Goal: Task Accomplishment & Management: Manage account settings

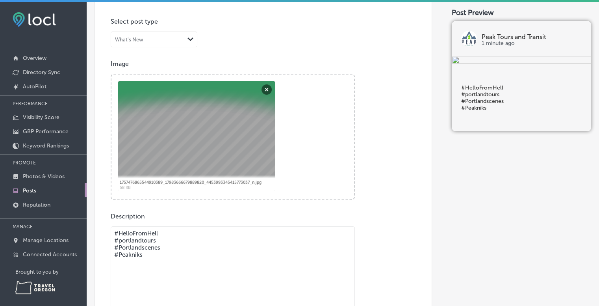
scroll to position [183, 0]
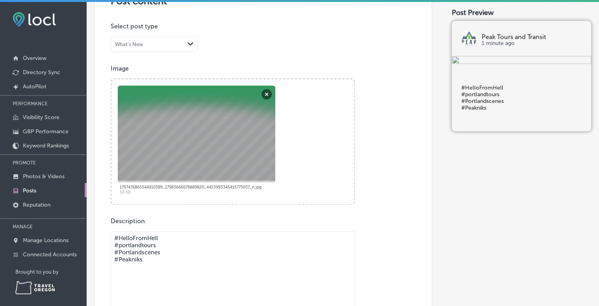
click at [302, 31] on div "Post content Select location(s) Select post type What's New Path Created with S…" at bounding box center [264, 196] width 338 height 447
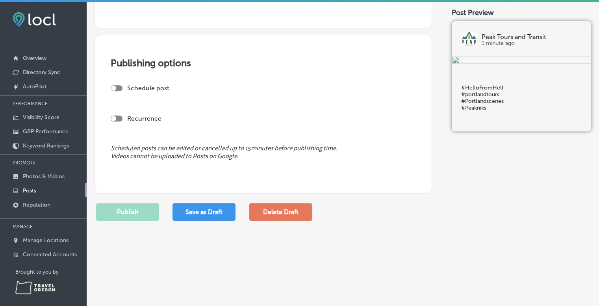
scroll to position [585, 0]
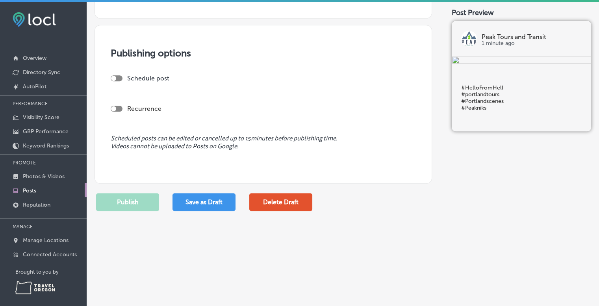
click at [296, 206] on button "Delete Draft" at bounding box center [280, 202] width 63 height 18
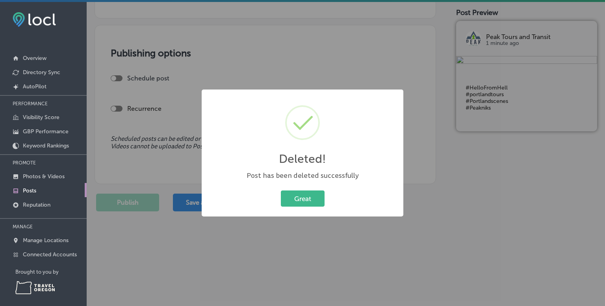
click at [35, 186] on link "Posts" at bounding box center [43, 190] width 87 height 14
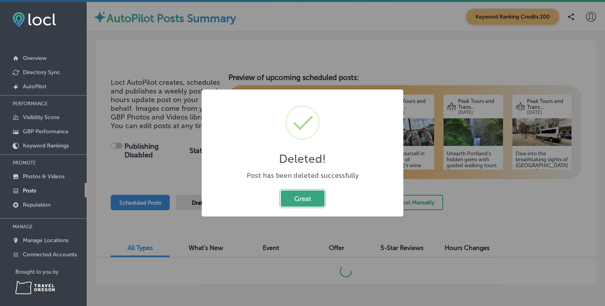
click at [301, 201] on button "Great" at bounding box center [303, 198] width 44 height 16
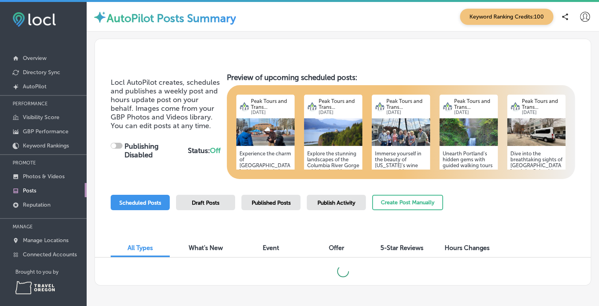
checkbox input "true"
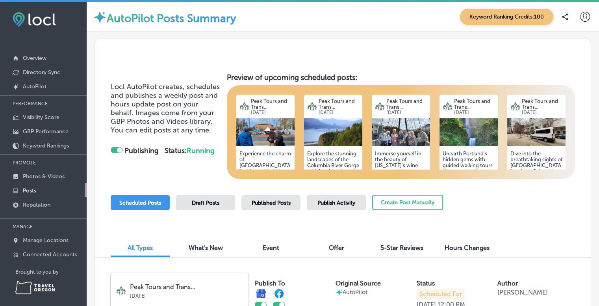
click at [264, 106] on p "Peak Tours and Trans..." at bounding box center [271, 104] width 41 height 12
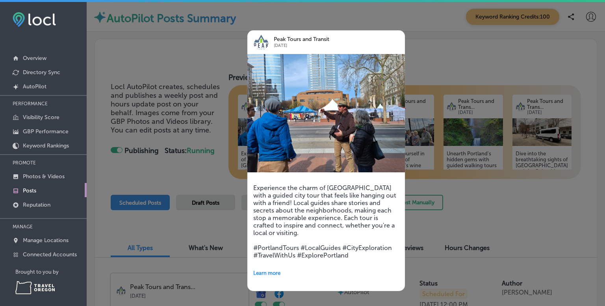
click at [433, 62] on div at bounding box center [302, 153] width 605 height 306
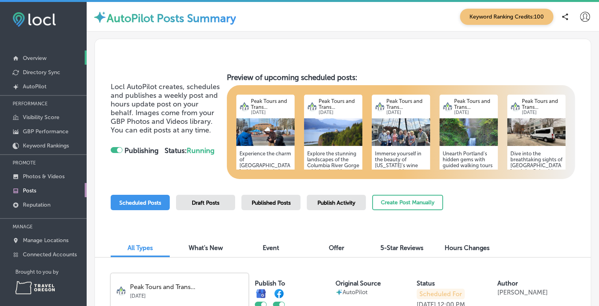
click at [34, 61] on p "Overview" at bounding box center [35, 58] width 24 height 7
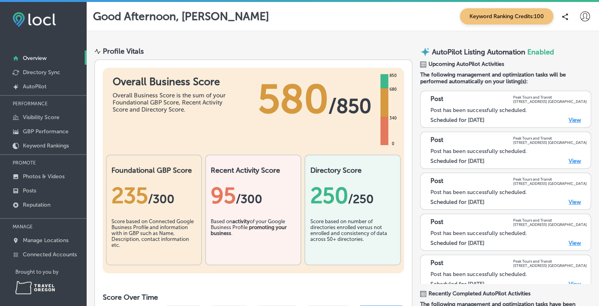
click at [269, 219] on div "Based on activity of your Google Business Profile promoting your business ." at bounding box center [253, 237] width 85 height 39
